Goal: Navigation & Orientation: Find specific page/section

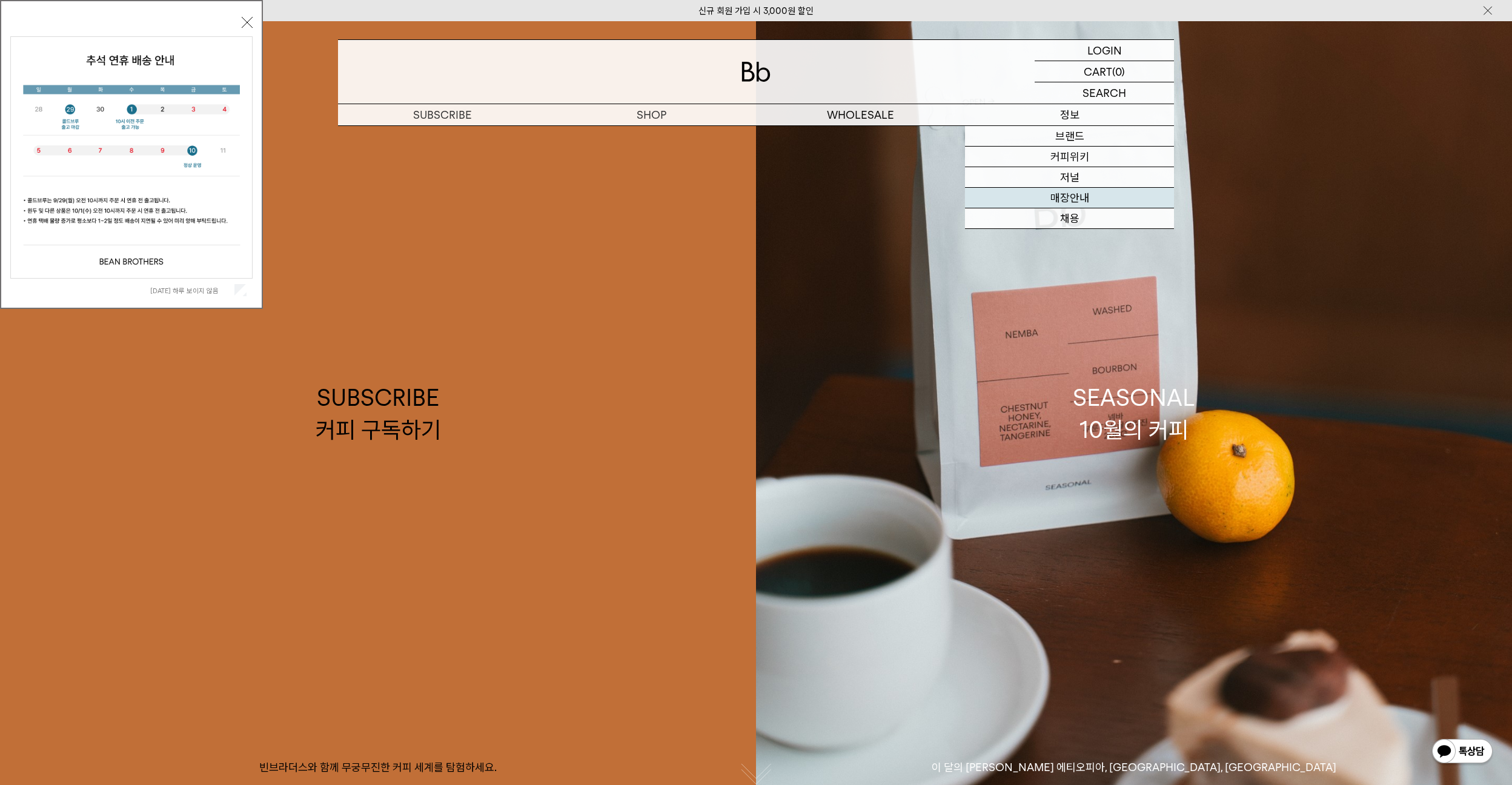
click at [1069, 203] on link "매장안내" at bounding box center [1069, 198] width 209 height 21
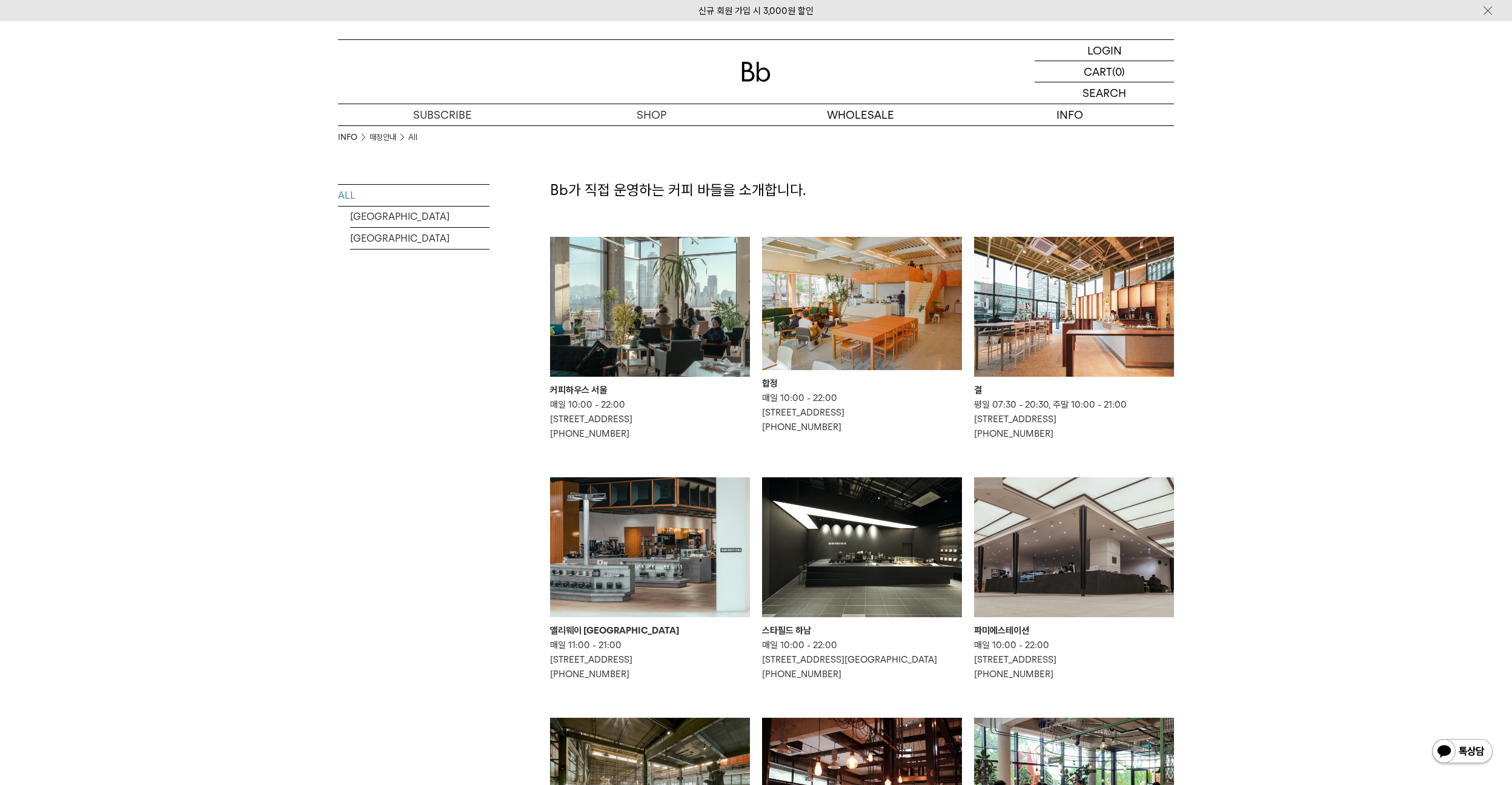
click at [1232, 463] on div "INFO 매장안내 All ALL [GEOGRAPHIC_DATA] [GEOGRAPHIC_DATA] Bb가 직접 운영하는 커피 바들을 소개합니다." at bounding box center [756, 669] width 1512 height 1088
click at [1266, 384] on div "INFO 매장안내 All ALL [GEOGRAPHIC_DATA] [GEOGRAPHIC_DATA] Bb가 직접 운영하는 커피 바들을 소개합니다." at bounding box center [756, 669] width 1512 height 1088
click at [372, 214] on link "[GEOGRAPHIC_DATA]" at bounding box center [420, 217] width 139 height 22
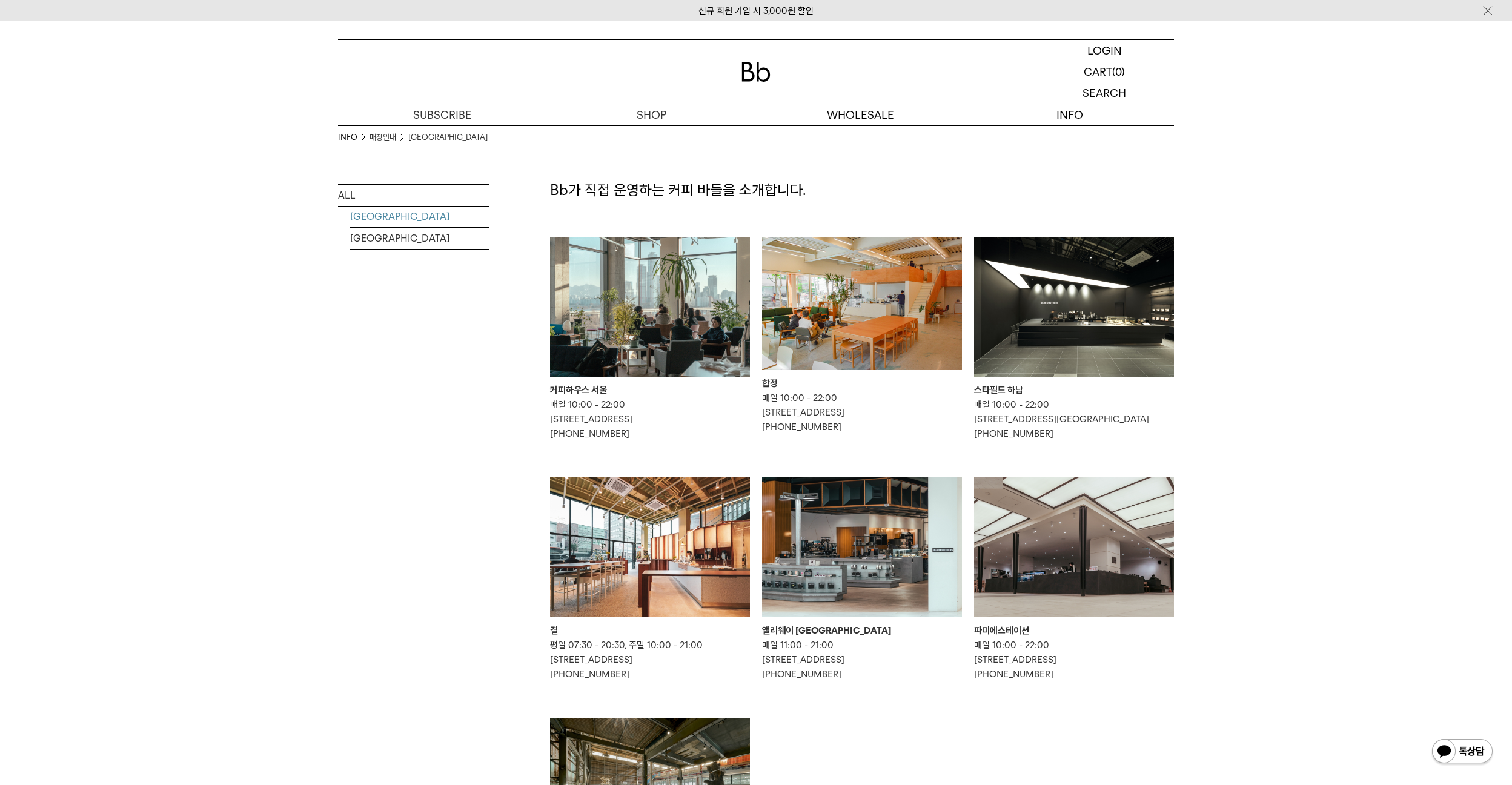
click at [372, 237] on link "[GEOGRAPHIC_DATA]" at bounding box center [420, 239] width 139 height 22
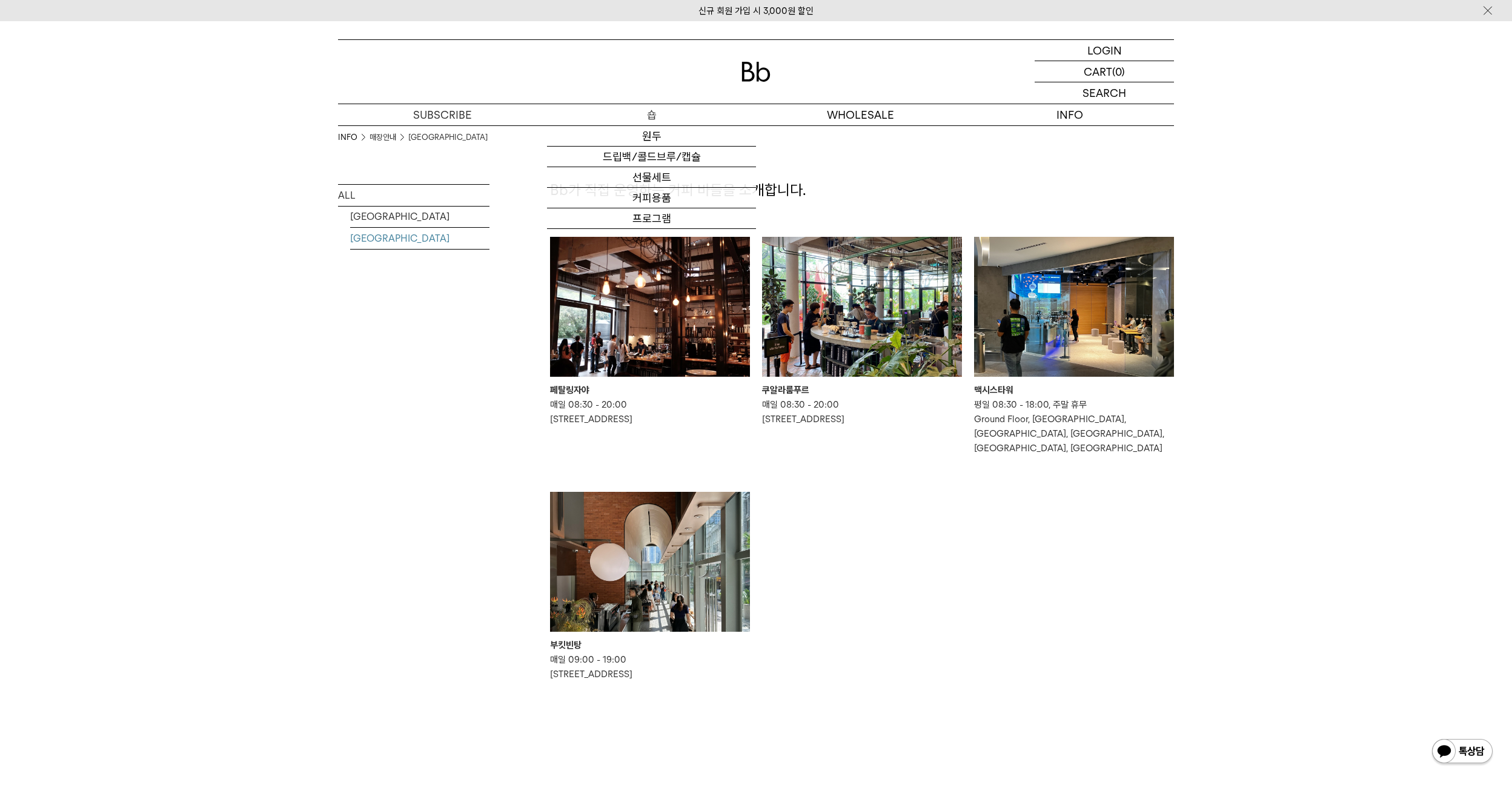
click at [666, 113] on p "숍" at bounding box center [651, 115] width 209 height 22
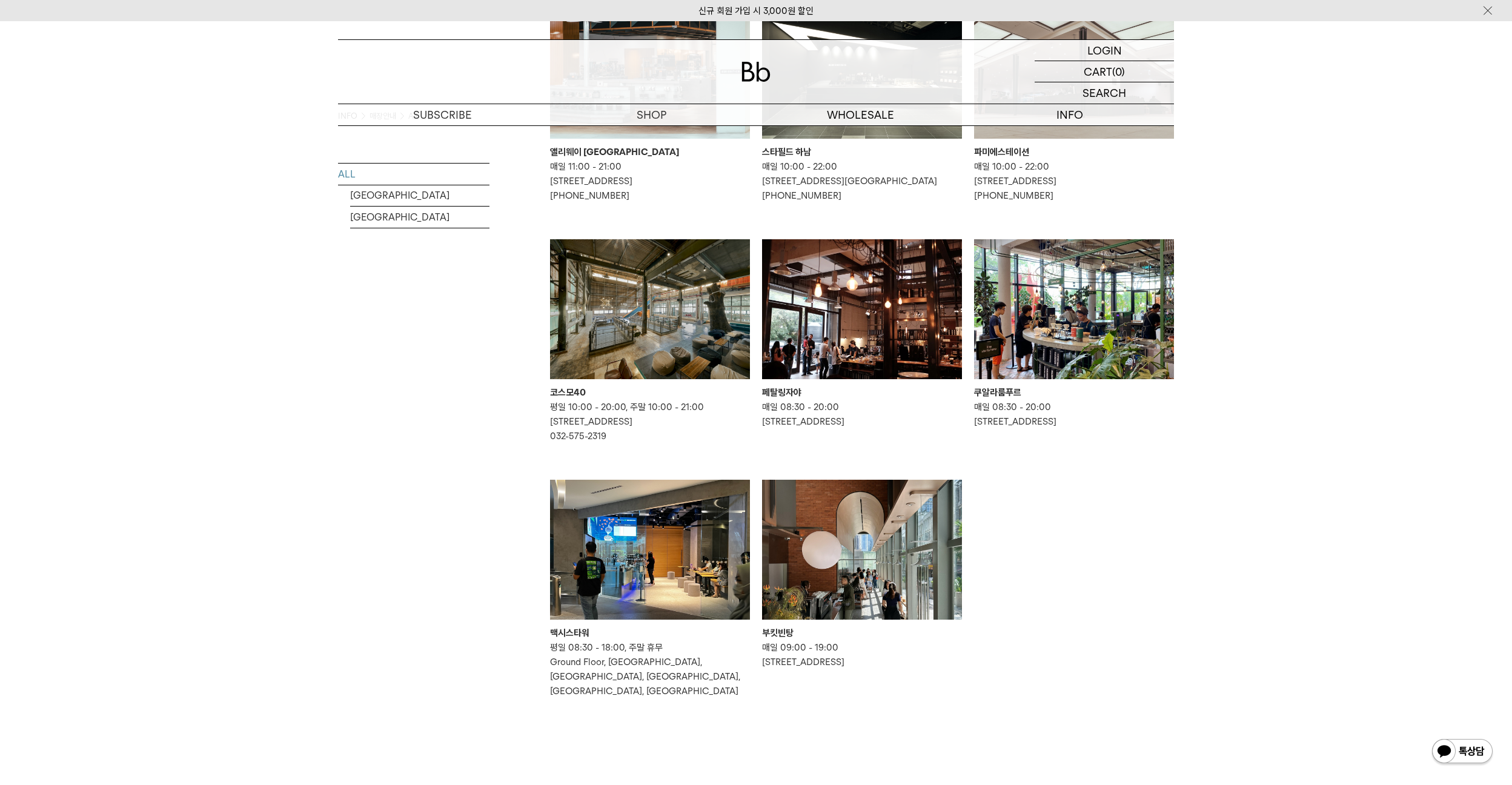
scroll to position [666, 0]
